Goal: Information Seeking & Learning: Learn about a topic

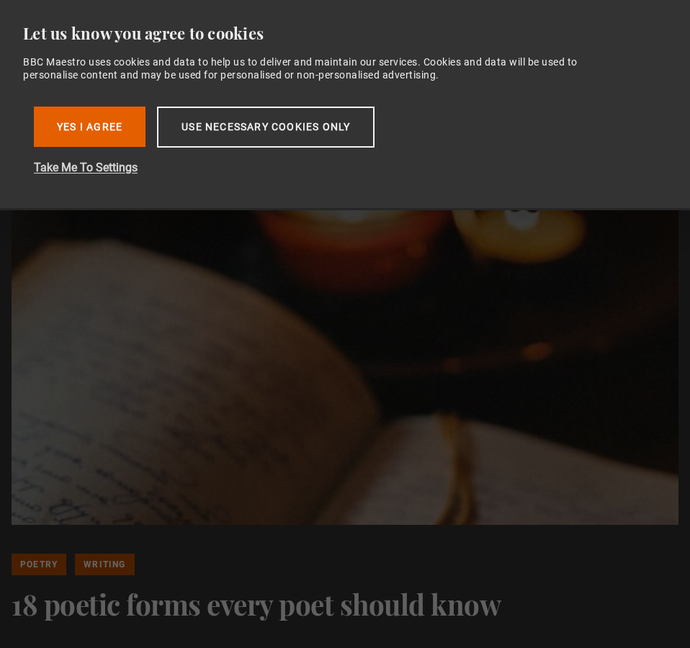
click at [84, 172] on button "Take Me To Settings" at bounding box center [264, 167] width 461 height 17
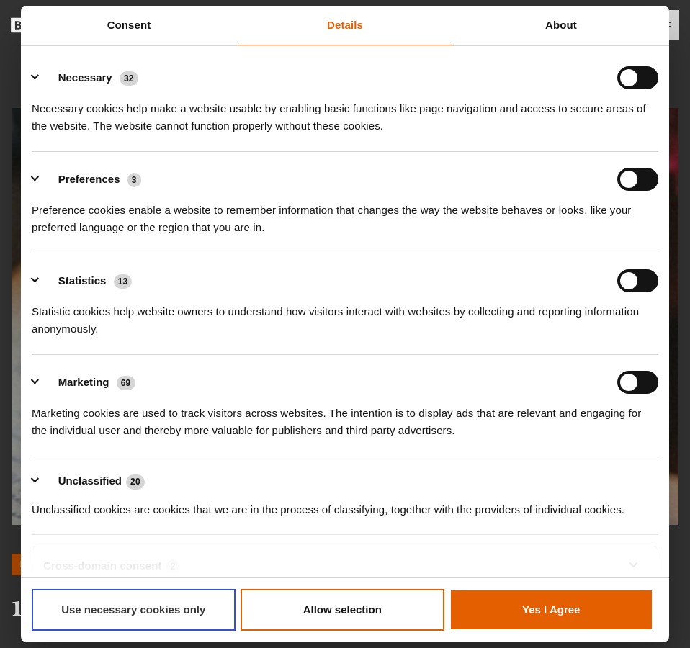
click at [161, 616] on button "Use necessary cookies only" at bounding box center [134, 610] width 204 height 42
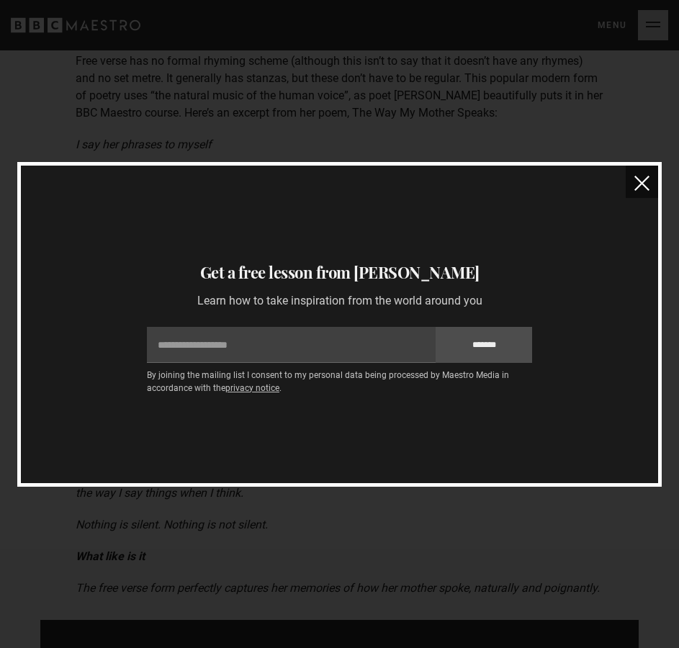
scroll to position [2528, 0]
click at [646, 187] on img "close" at bounding box center [641, 183] width 15 height 15
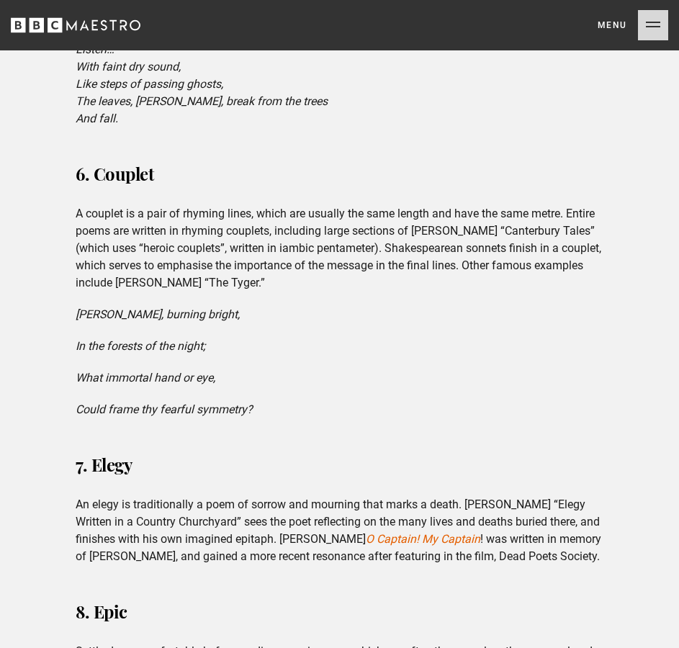
scroll to position [1769, 0]
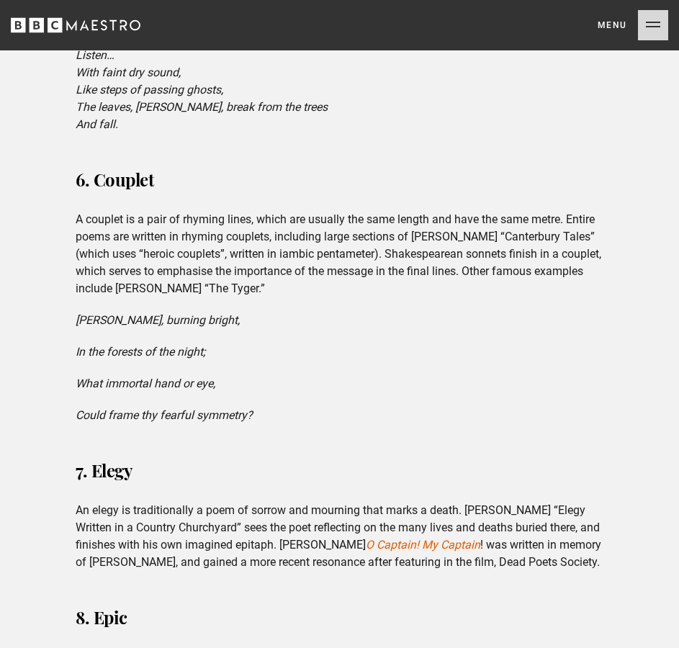
drag, startPoint x: 78, startPoint y: 280, endPoint x: 214, endPoint y: 314, distance: 139.6
click at [214, 314] on div "6. Couplet A couplet is a pair of rhyming lines, which are usually the same len…" at bounding box center [339, 293] width 551 height 262
copy div "[PERSON_NAME], burning bright, In the forests of the night;"
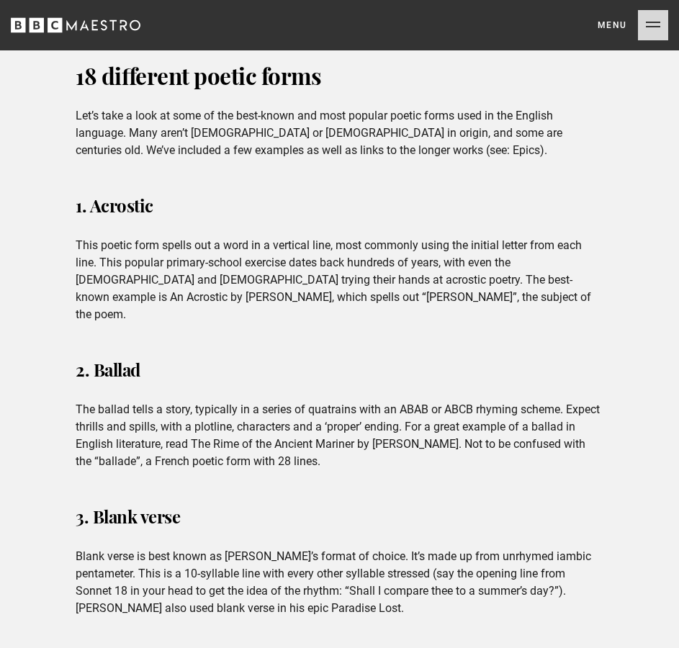
scroll to position [876, 0]
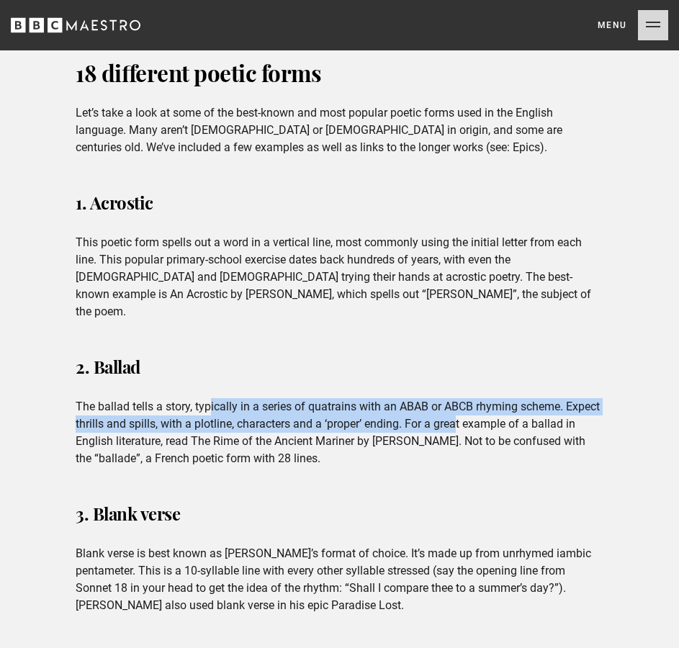
drag, startPoint x: 210, startPoint y: 381, endPoint x: 458, endPoint y: 410, distance: 250.1
click at [458, 410] on p "The ballad tells a story, typically in a series of quatrains with an ABAB or AB…" at bounding box center [340, 432] width 528 height 69
